Goal: Transaction & Acquisition: Book appointment/travel/reservation

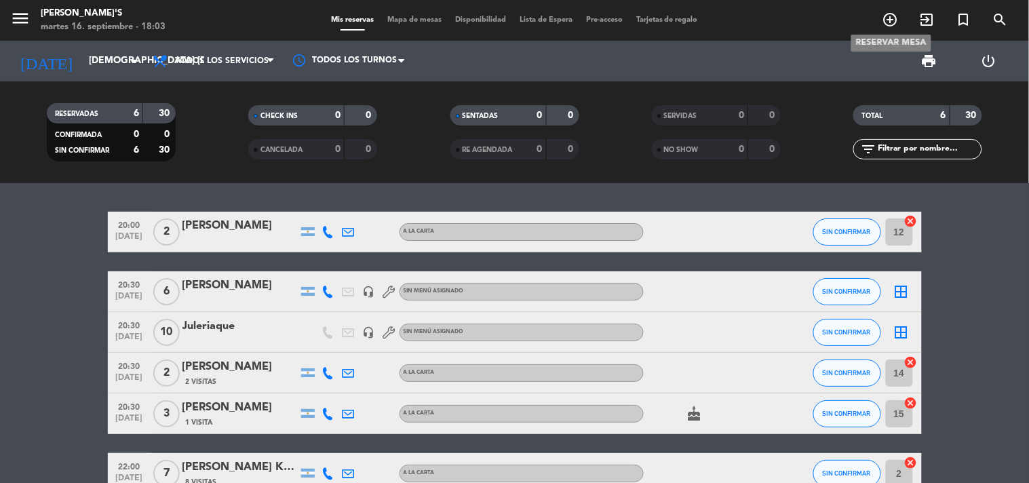
click at [892, 15] on icon "add_circle_outline" at bounding box center [890, 20] width 16 height 16
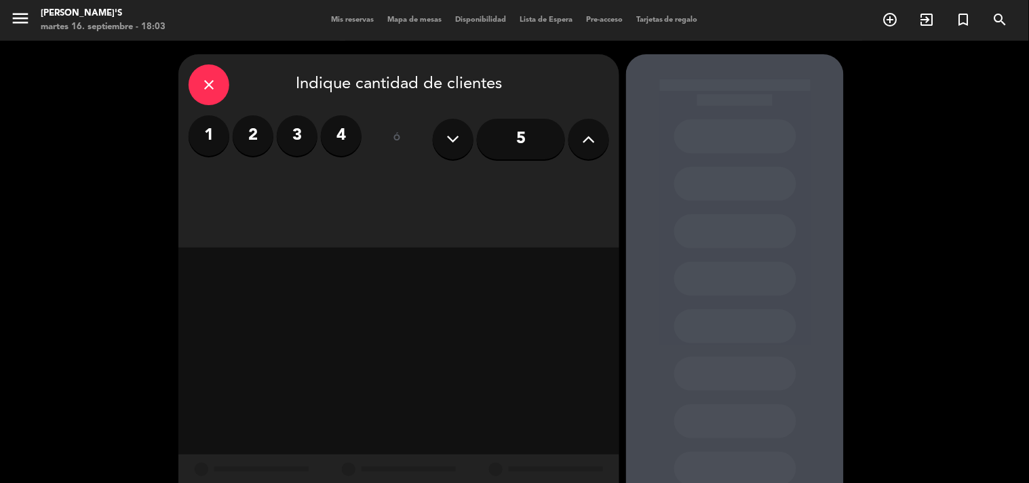
click at [537, 140] on input "5" at bounding box center [521, 139] width 88 height 41
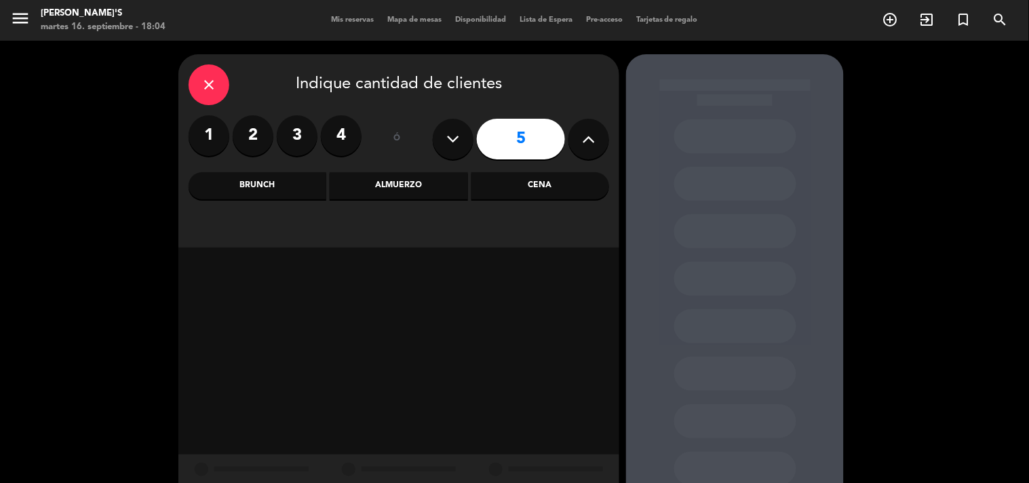
click at [537, 193] on div "Cena" at bounding box center [540, 185] width 138 height 27
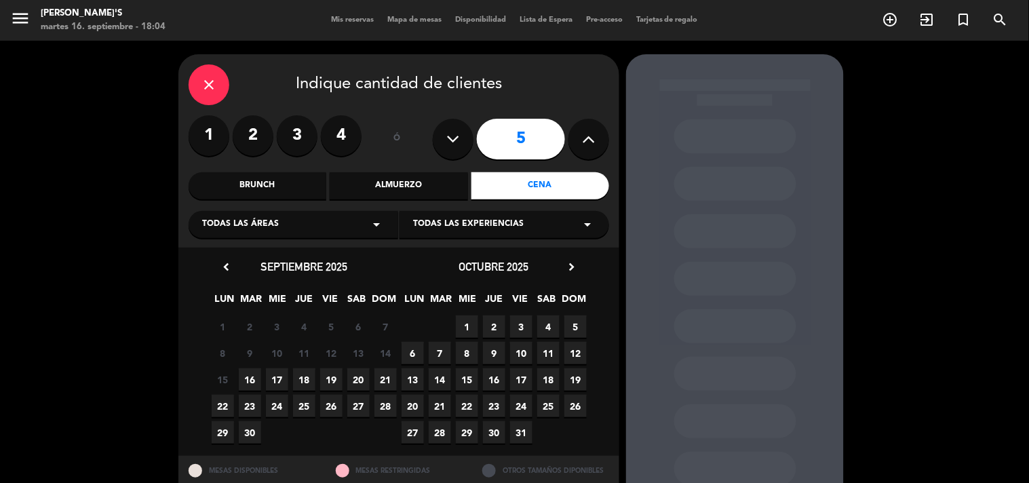
click at [278, 374] on span "17" at bounding box center [277, 379] width 22 height 22
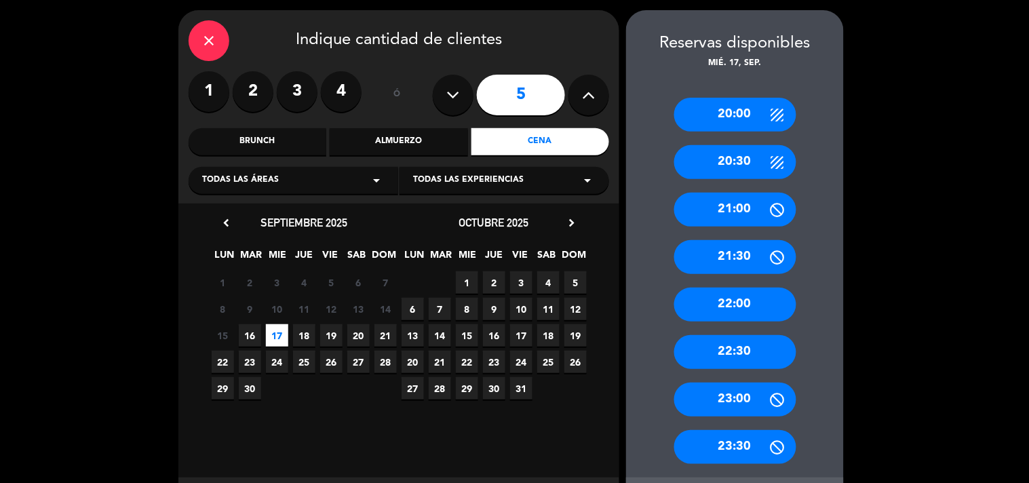
click at [758, 170] on div "20:30" at bounding box center [735, 162] width 122 height 34
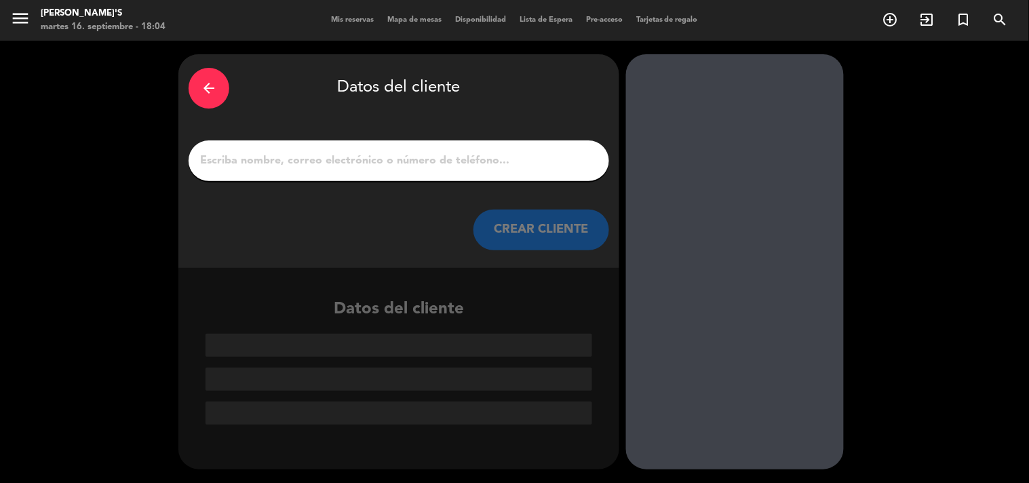
click at [369, 160] on input "1" at bounding box center [399, 160] width 400 height 19
